Goal: Check status: Check status

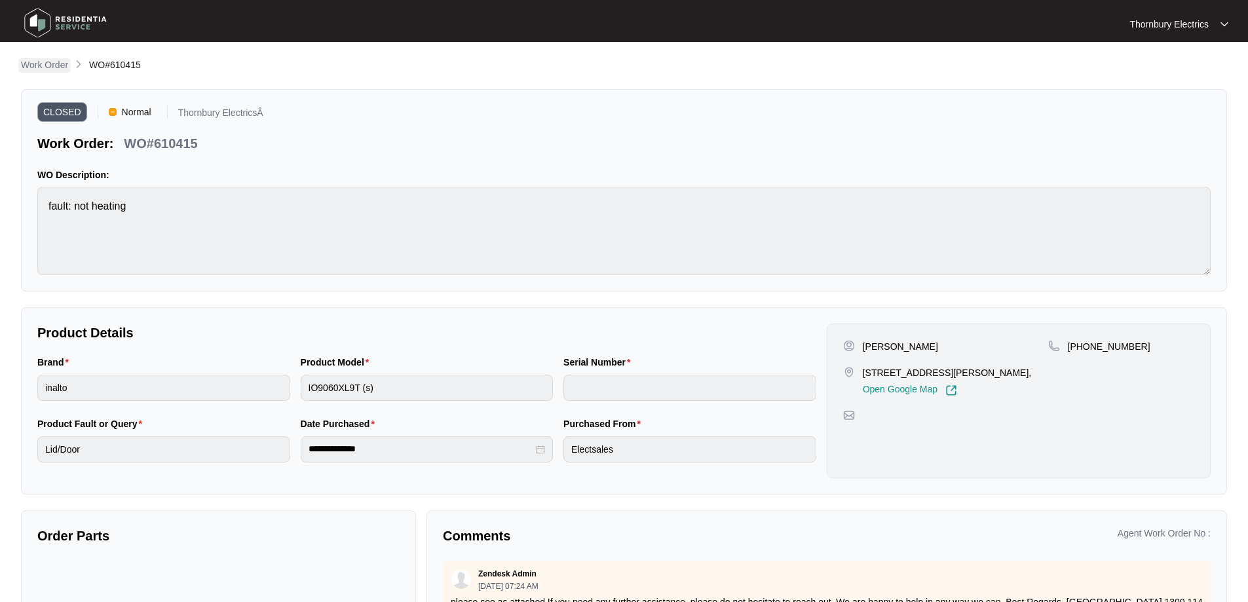
scroll to position [5, 0]
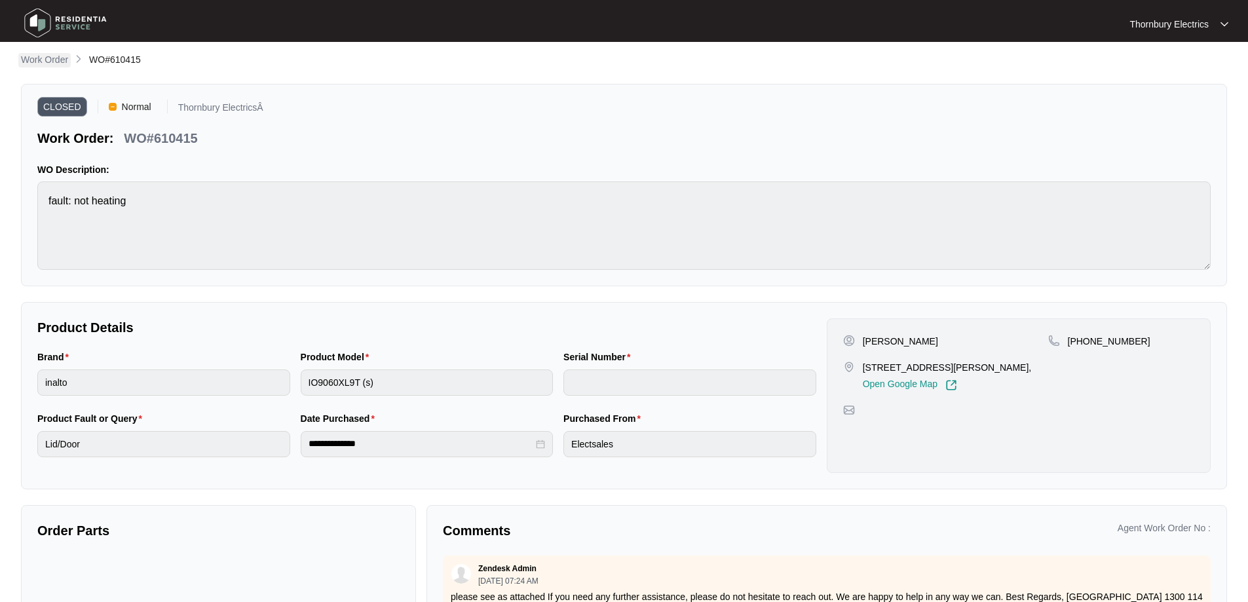
click at [52, 56] on p "Work Order" at bounding box center [44, 59] width 47 height 13
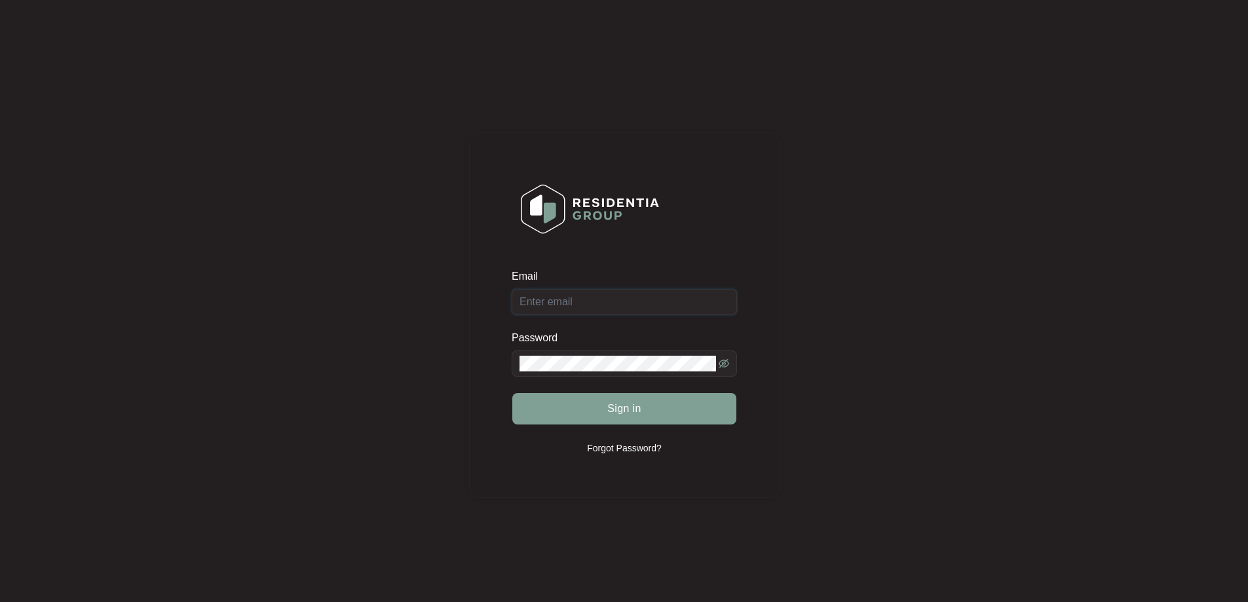
type input "[EMAIL_ADDRESS][DOMAIN_NAME]"
click at [624, 419] on button "Sign in" at bounding box center [624, 408] width 224 height 31
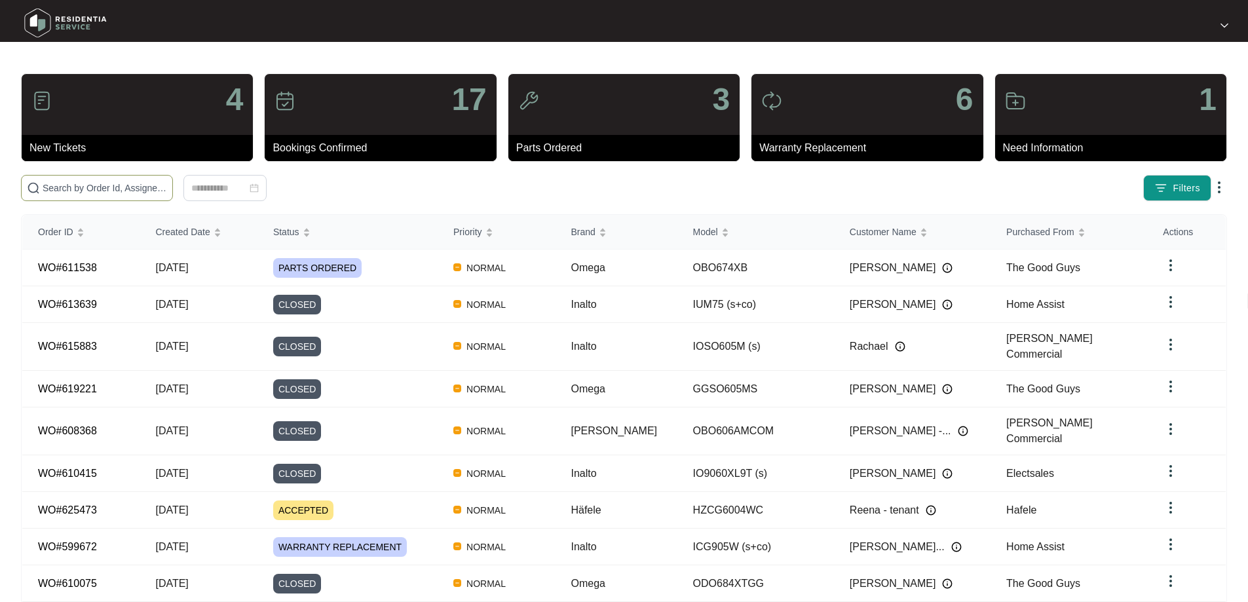
click at [164, 191] on input "text" at bounding box center [105, 188] width 124 height 14
type input "619056"
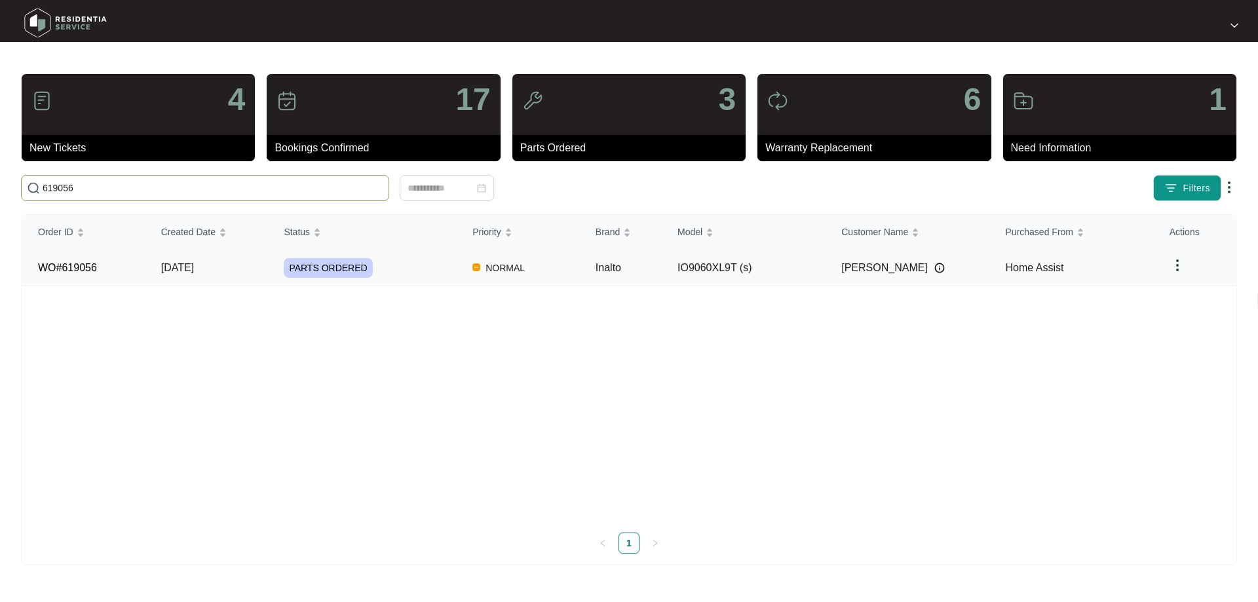
click at [397, 274] on div "PARTS ORDERED" at bounding box center [370, 268] width 173 height 20
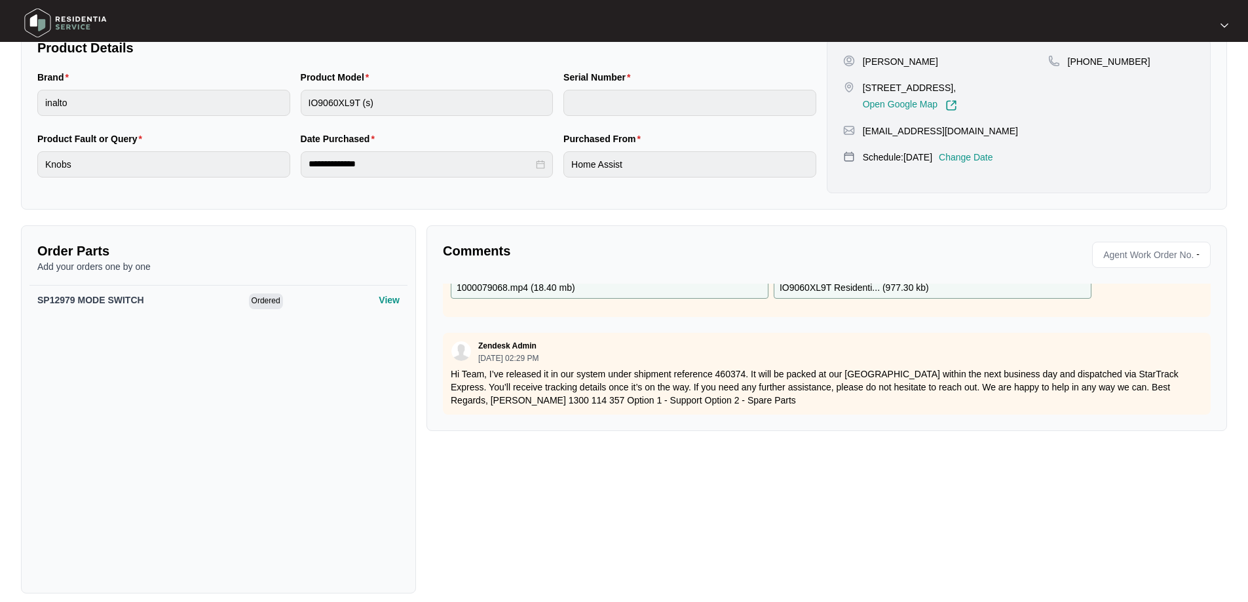
scroll to position [297, 0]
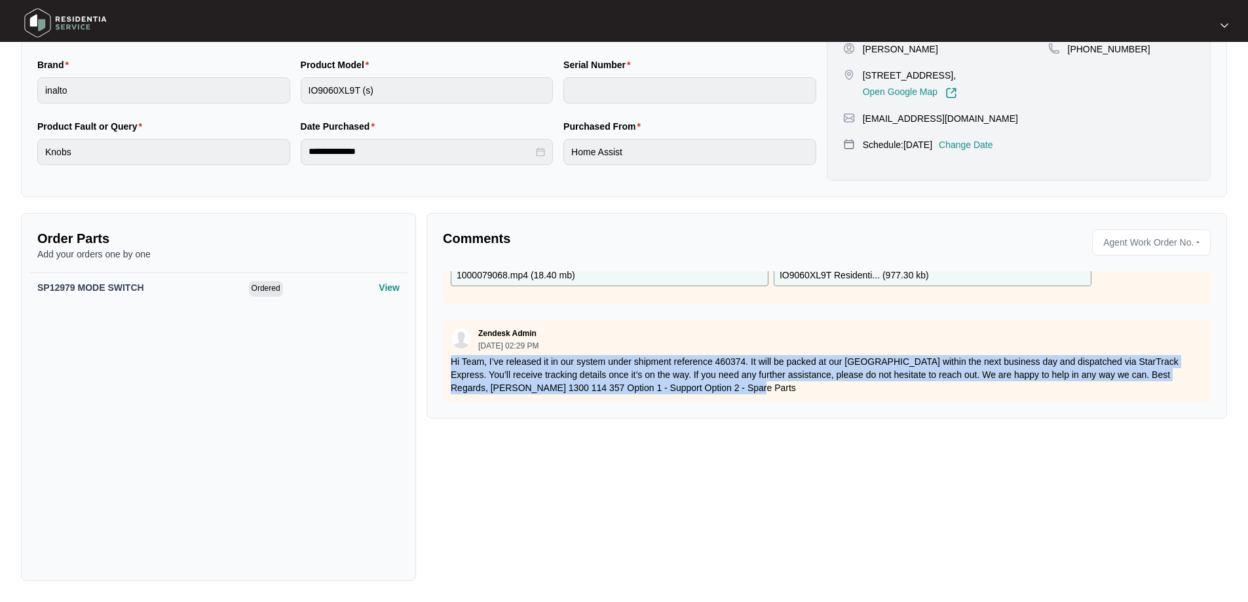
drag, startPoint x: 751, startPoint y: 386, endPoint x: 438, endPoint y: 355, distance: 315.3
click at [438, 355] on div "Comments Agent Work Order No. - Zendesk Admin [DATE] 04:49 PM video attached &a…" at bounding box center [826, 316] width 800 height 206
copy p "Hi Team, I’ve released it in our system under shipment reference 460374. It wil…"
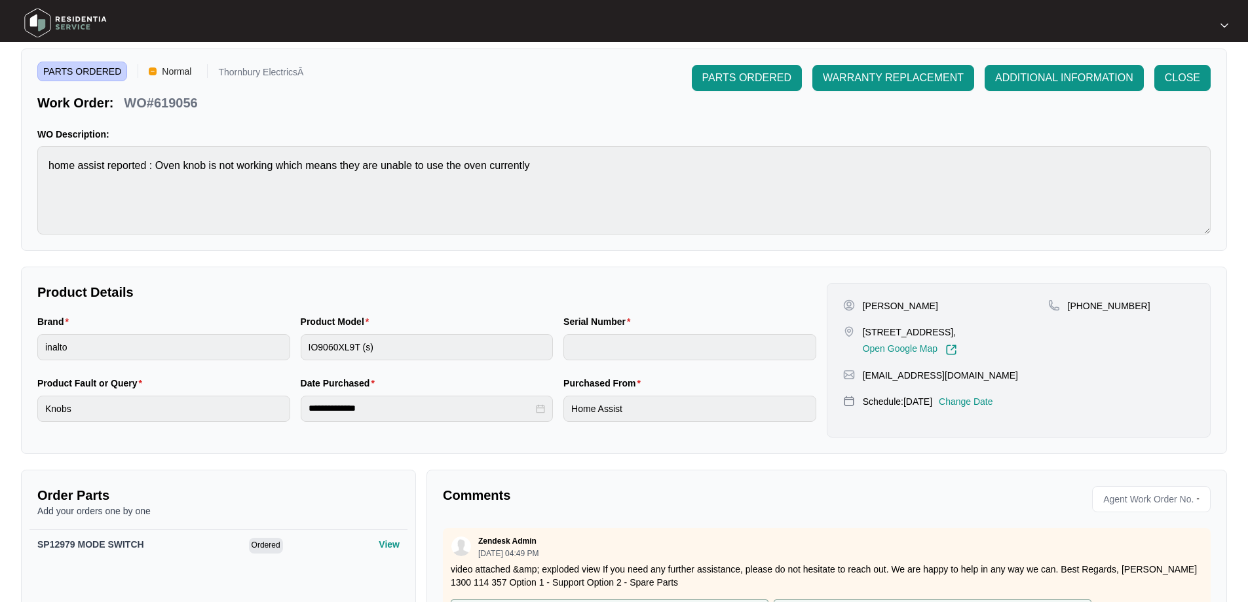
scroll to position [35, 0]
